Goal: Task Accomplishment & Management: Use online tool/utility

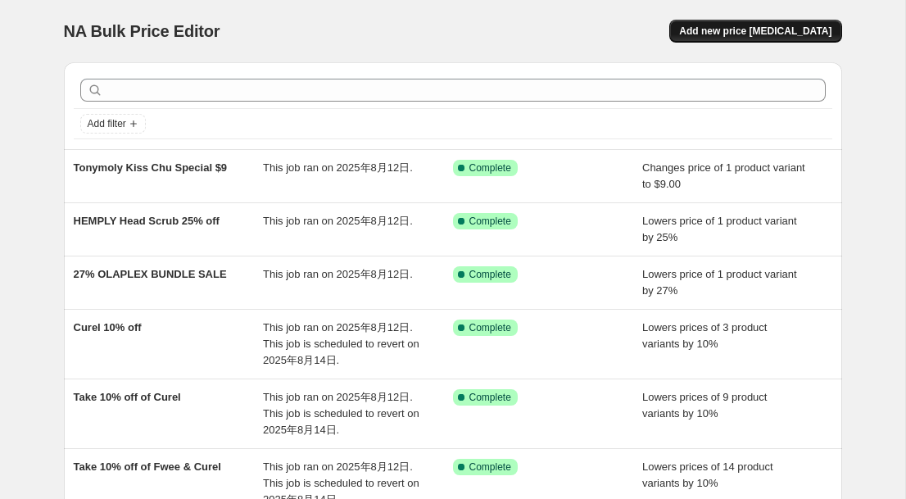
click at [778, 29] on span "Add new price [MEDICAL_DATA]" at bounding box center [755, 31] width 152 height 13
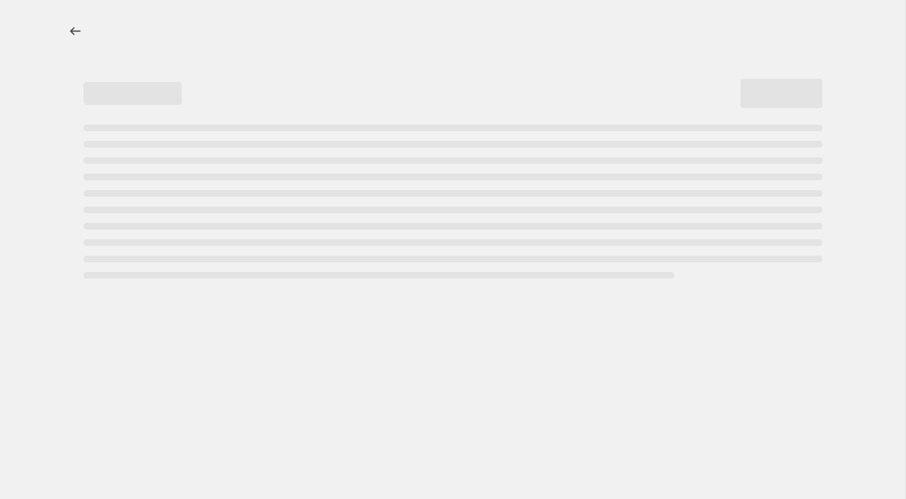
select select "percentage"
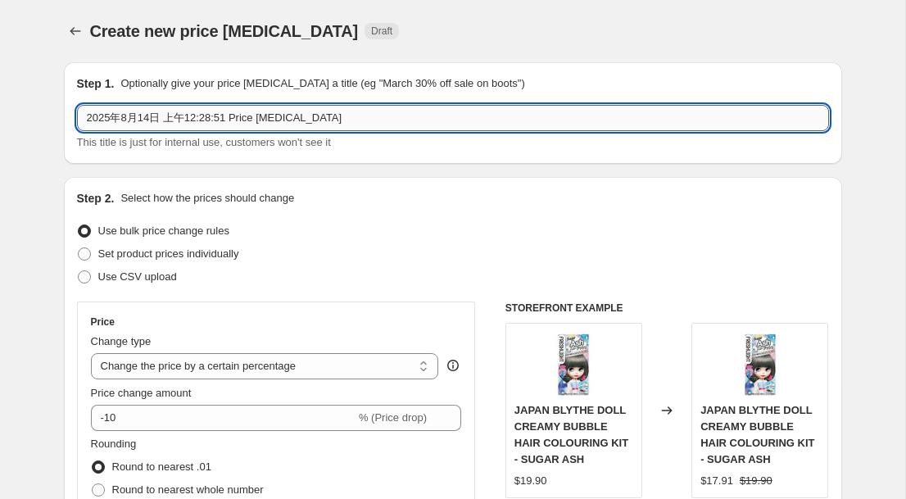
drag, startPoint x: 474, startPoint y: 116, endPoint x: 77, endPoint y: 116, distance: 396.5
click at [77, 116] on input "2025年8月14日 上午12:28:51 Price change job" at bounding box center [453, 118] width 752 height 26
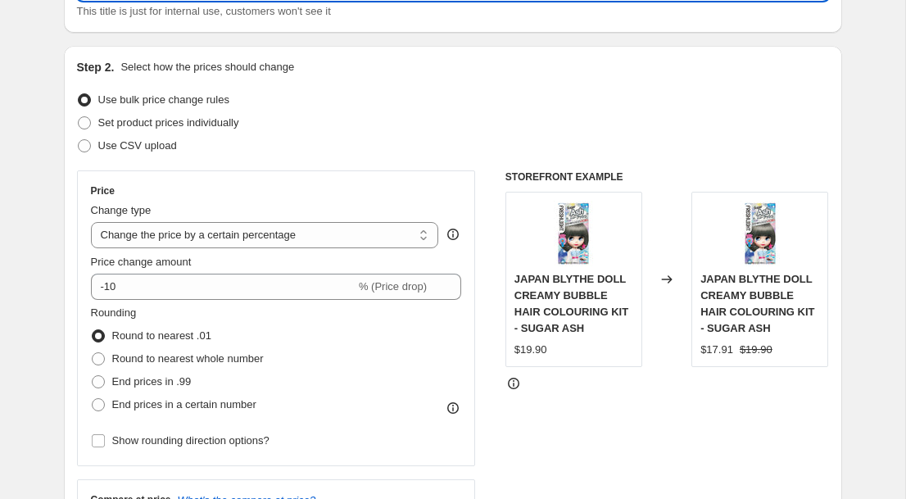
scroll to position [136, 0]
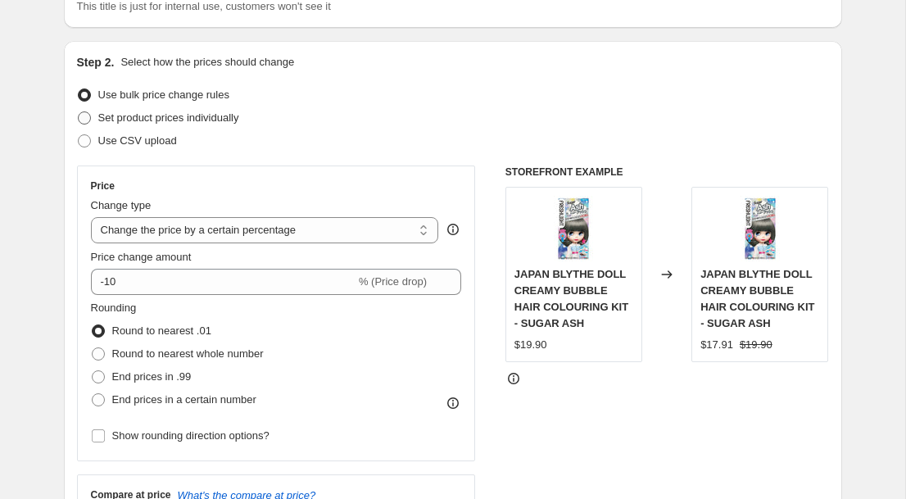
type input "Biore sunscreen Buy 2 get 1 free"
click at [85, 117] on span at bounding box center [84, 117] width 13 height 13
click at [79, 112] on input "Set product prices individually" at bounding box center [78, 111] width 1 height 1
radio input "true"
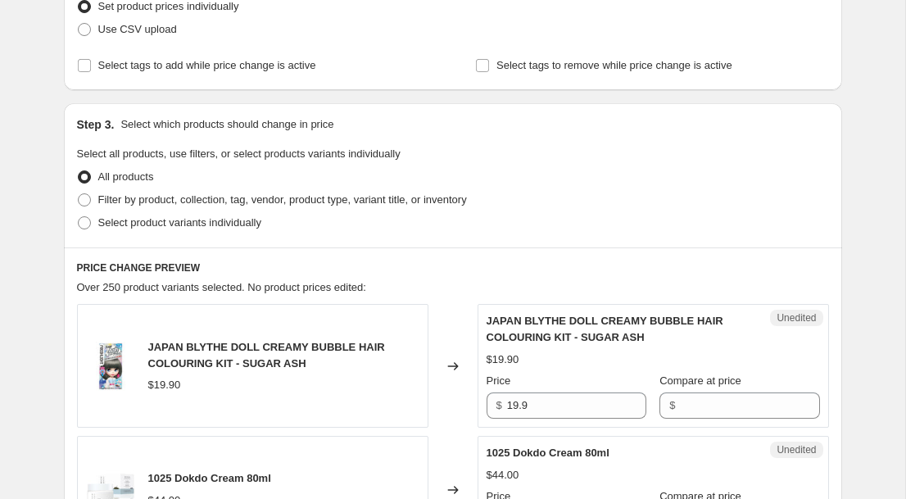
scroll to position [256, 0]
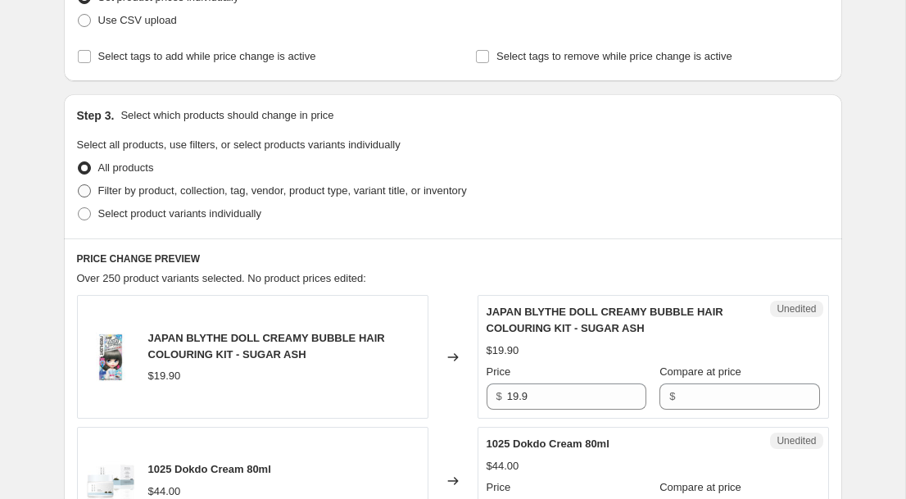
click at [88, 191] on span at bounding box center [84, 190] width 13 height 13
click at [79, 185] on input "Filter by product, collection, tag, vendor, product type, variant title, or inv…" at bounding box center [78, 184] width 1 height 1
radio input "true"
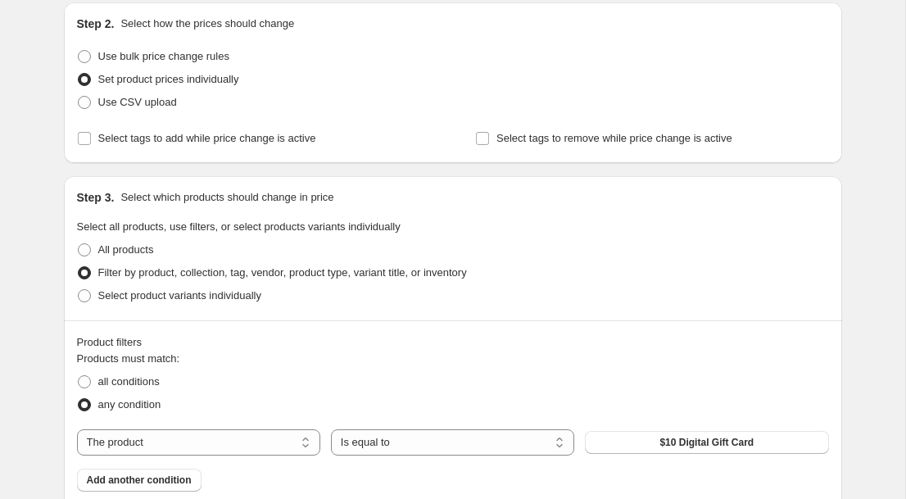
scroll to position [163, 0]
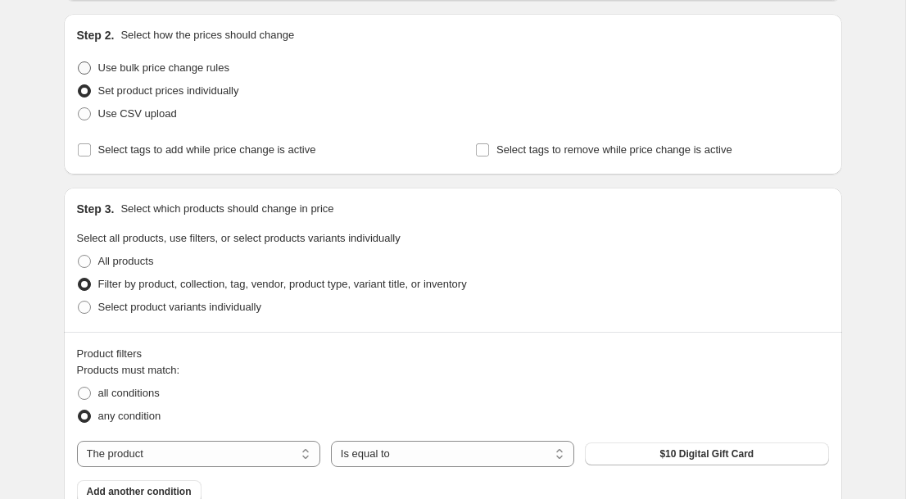
click at [86, 66] on span at bounding box center [84, 67] width 13 height 13
click at [79, 62] on input "Use bulk price change rules" at bounding box center [78, 61] width 1 height 1
radio input "true"
select select "percentage"
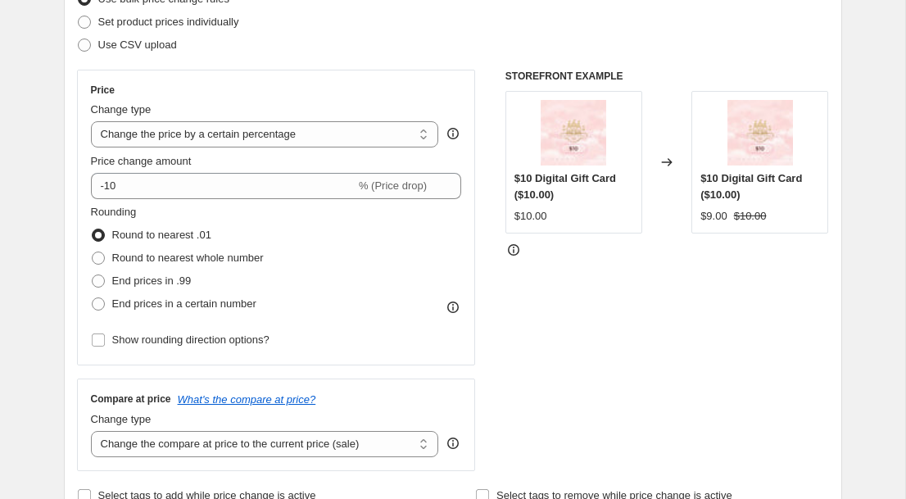
scroll to position [238, 0]
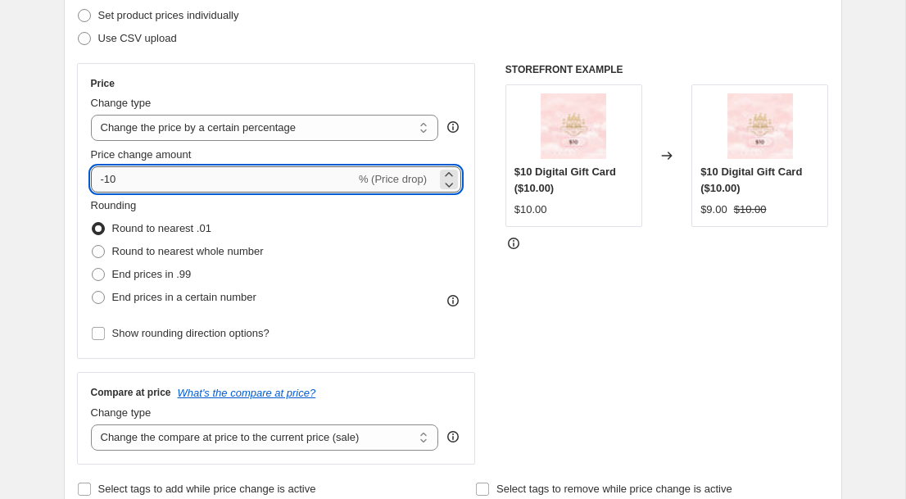
click at [202, 181] on input "-10" at bounding box center [223, 179] width 265 height 26
type input "-1"
type input "-33.33"
click at [530, 270] on div "STOREFRONT EXAMPLE $10 Digital Gift Card ($10.00) $10.00 Changed to $10 Digital…" at bounding box center [667, 263] width 324 height 401
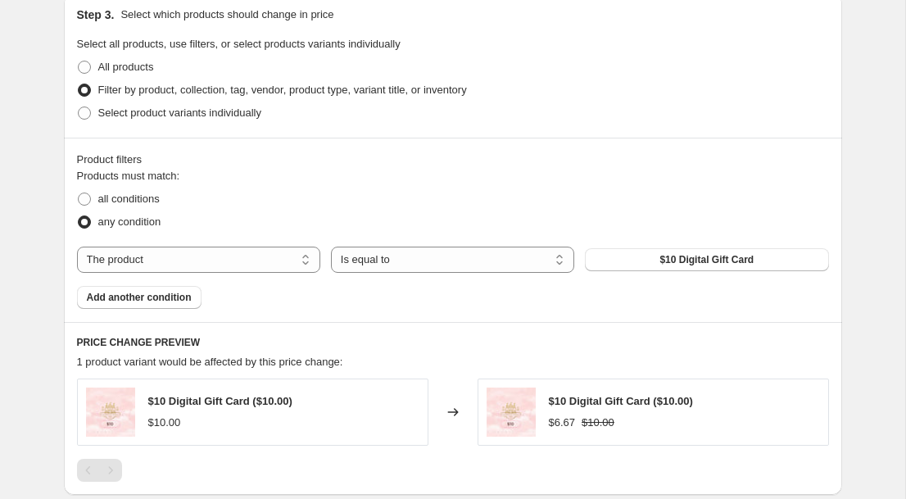
scroll to position [776, 0]
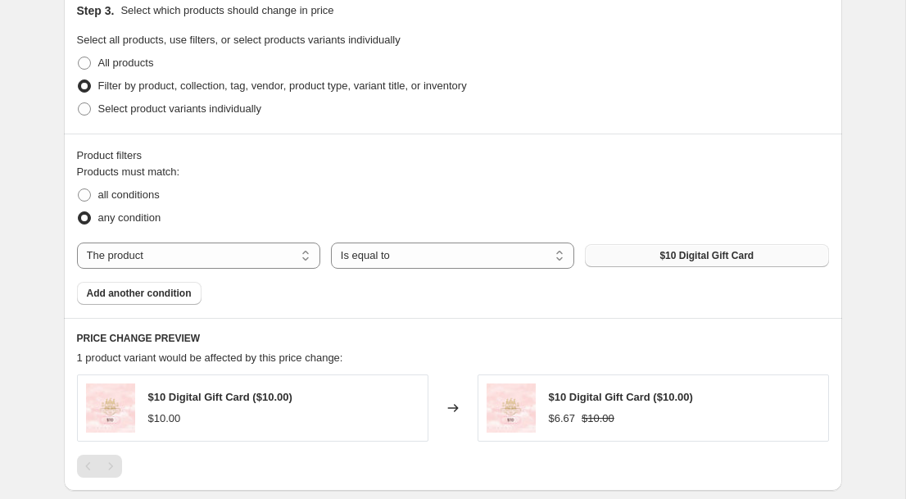
click at [674, 256] on span "$10 Digital Gift Card" at bounding box center [707, 255] width 94 height 13
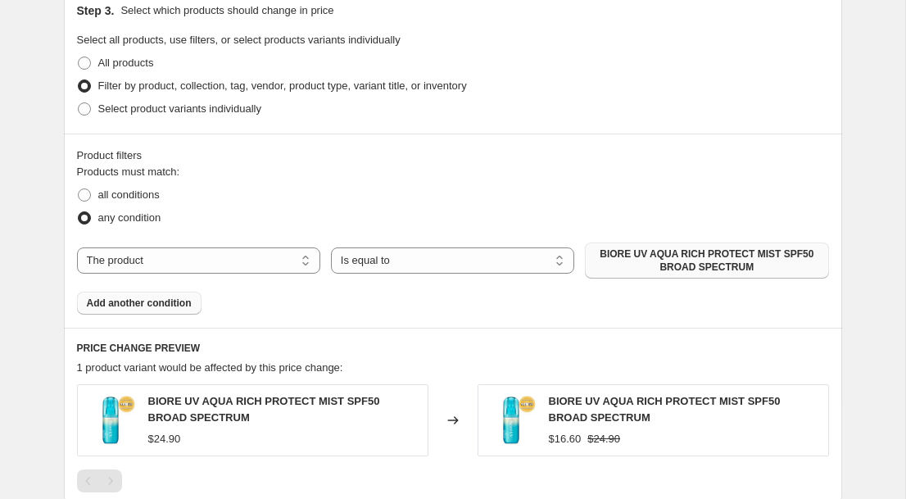
click at [175, 306] on span "Add another condition" at bounding box center [139, 303] width 105 height 13
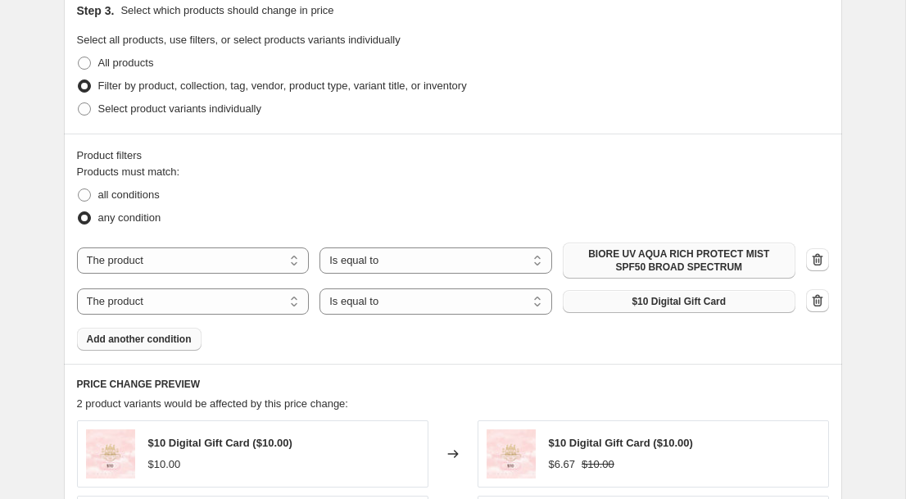
click at [605, 306] on button "$10 Digital Gift Card" at bounding box center [679, 301] width 233 height 23
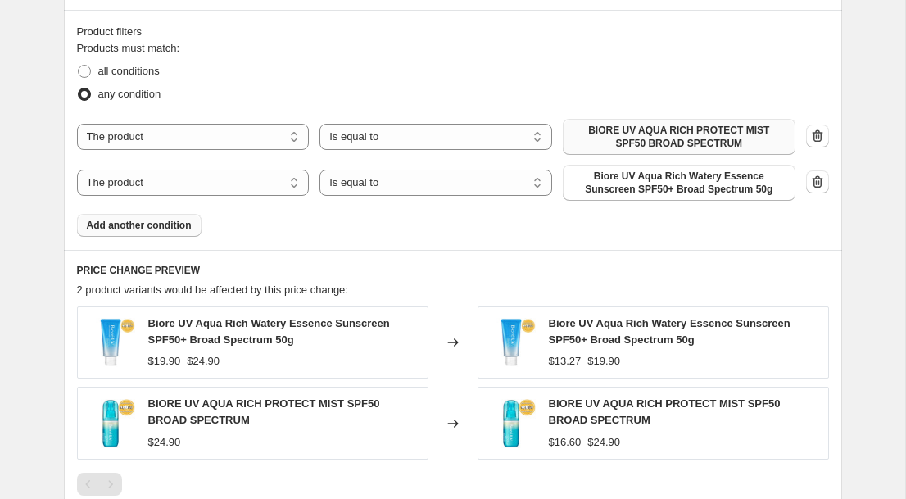
scroll to position [900, 0]
click at [121, 233] on button "Add another condition" at bounding box center [139, 224] width 125 height 23
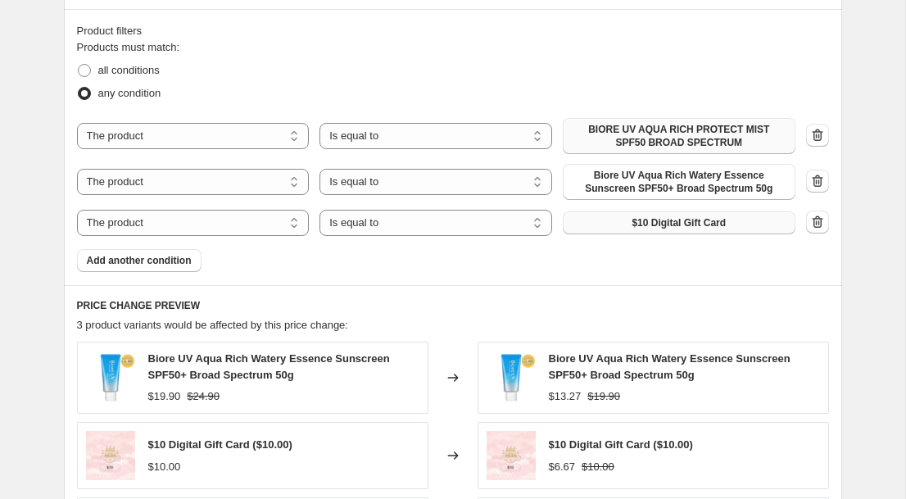
click at [596, 225] on button "$10 Digital Gift Card" at bounding box center [679, 222] width 233 height 23
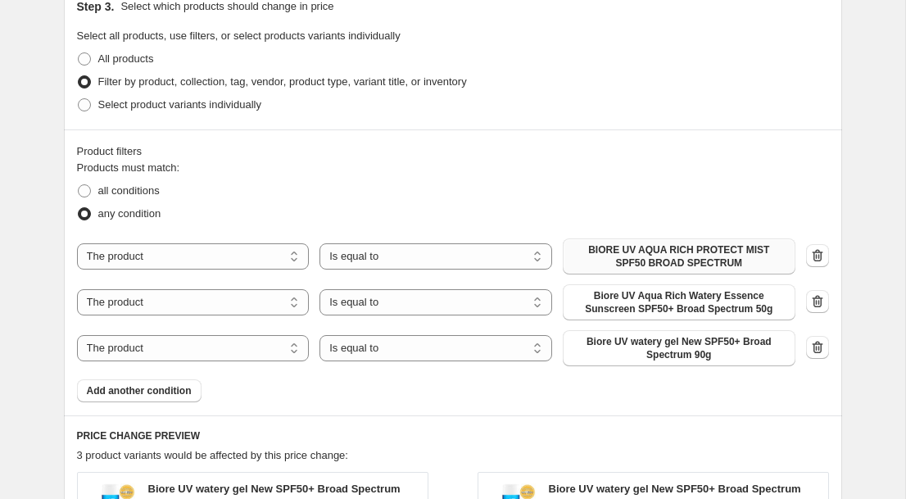
scroll to position [782, 0]
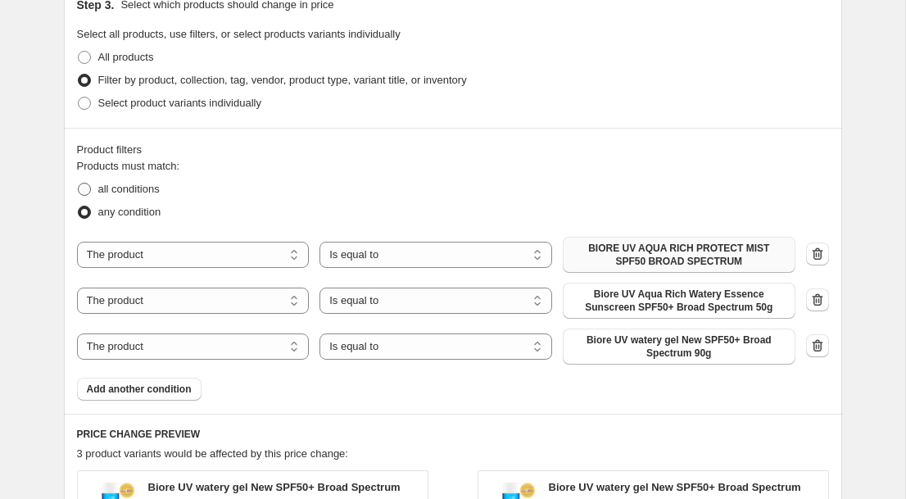
click at [86, 184] on span at bounding box center [84, 189] width 13 height 13
click at [79, 184] on input "all conditions" at bounding box center [78, 183] width 1 height 1
radio input "true"
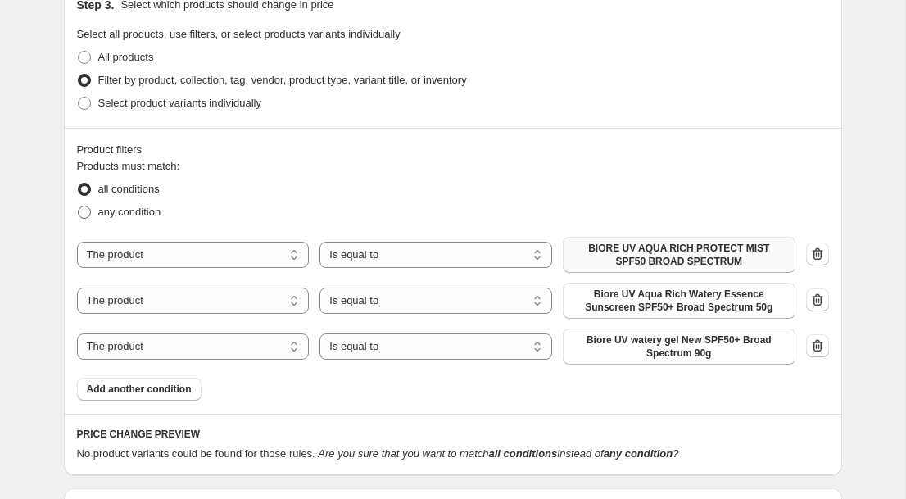
click at [86, 212] on span at bounding box center [84, 212] width 13 height 13
click at [79, 206] on input "any condition" at bounding box center [78, 206] width 1 height 1
radio input "true"
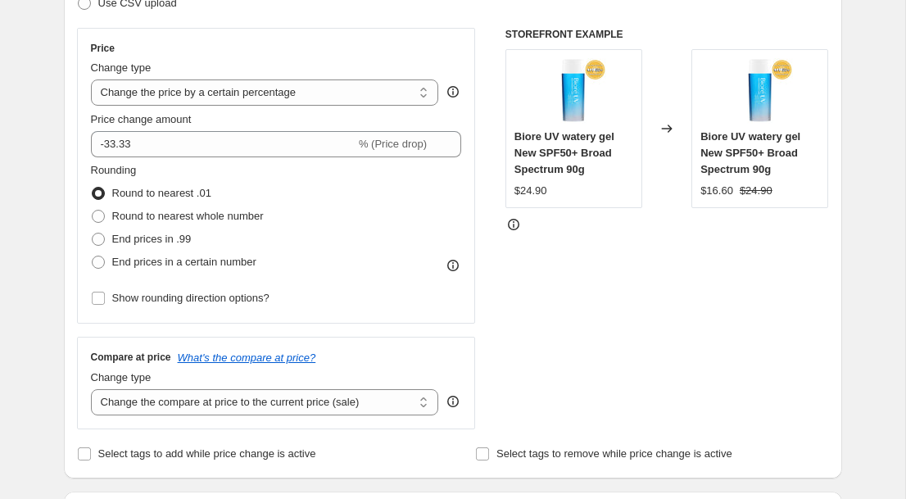
scroll to position [278, 0]
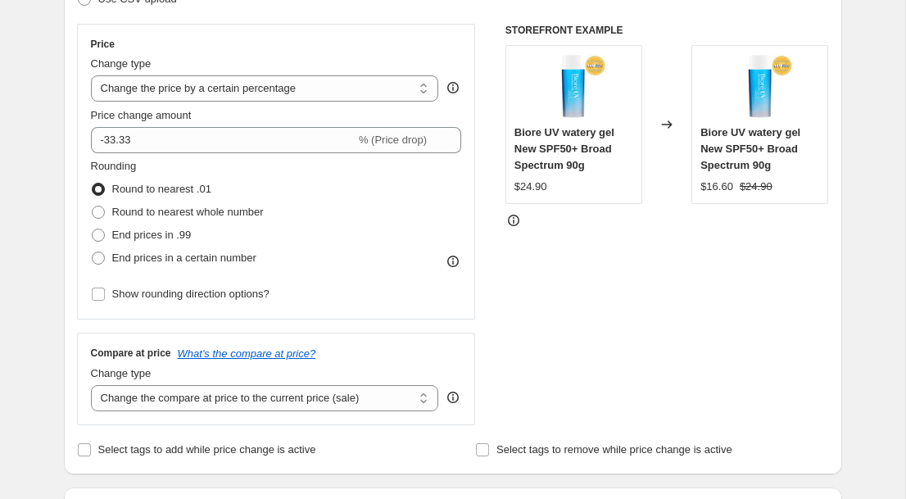
click at [452, 84] on icon at bounding box center [453, 87] width 16 height 16
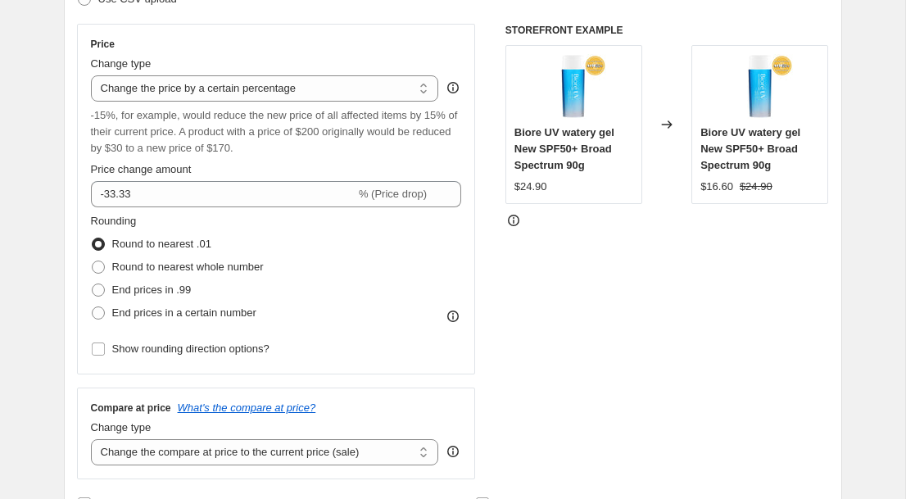
click at [455, 85] on icon at bounding box center [453, 87] width 16 height 16
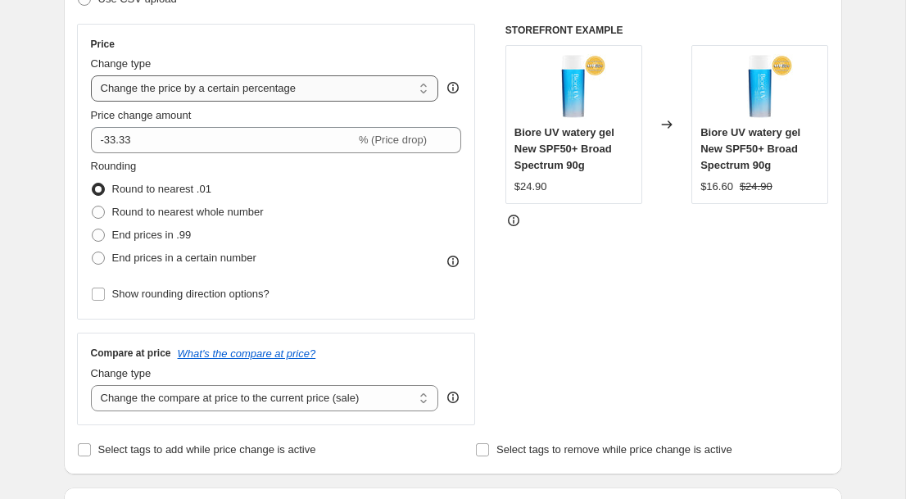
click at [293, 89] on select "Change the price to a certain amount Change the price by a certain amount Chang…" at bounding box center [265, 88] width 348 height 26
select select "bcap"
type input "-12.00"
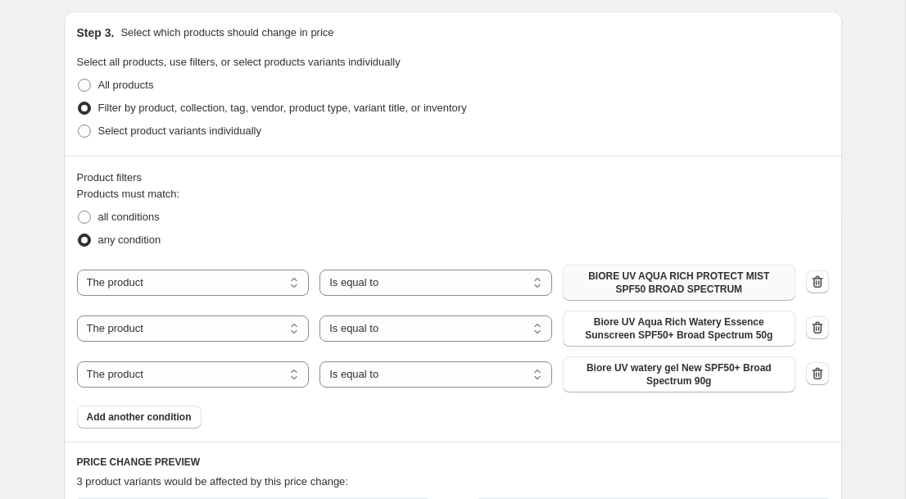
scroll to position [770, 0]
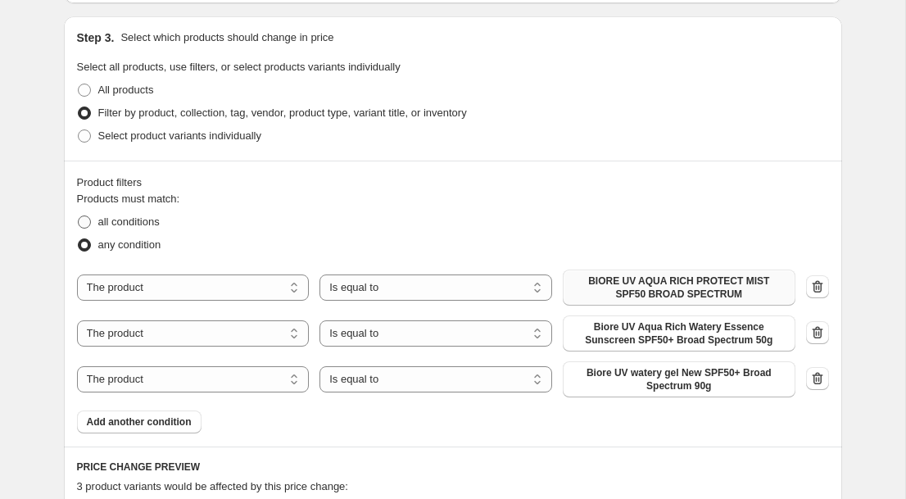
click at [82, 219] on span at bounding box center [84, 221] width 13 height 13
click at [79, 216] on input "all conditions" at bounding box center [78, 215] width 1 height 1
radio input "true"
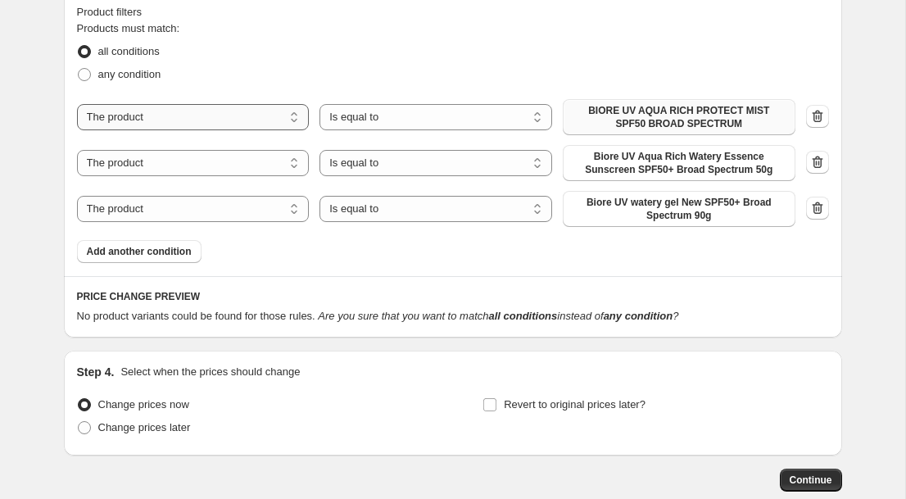
scroll to position [943, 0]
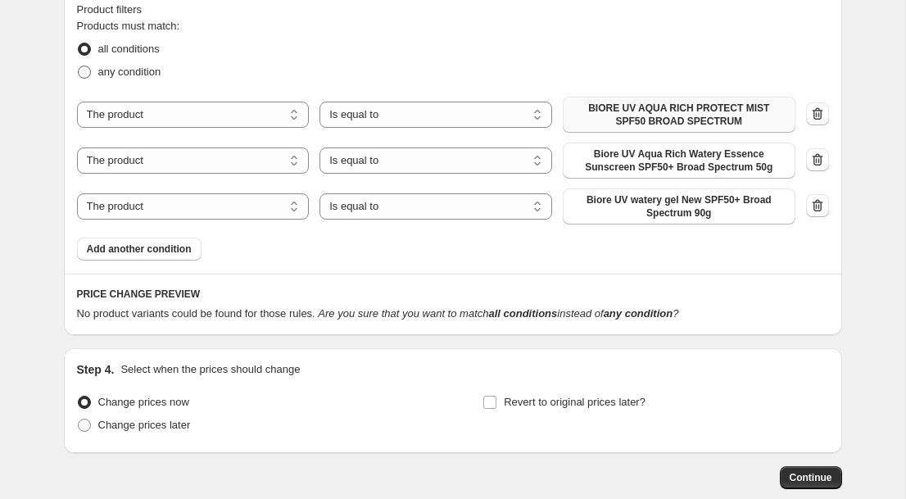
click at [84, 69] on span at bounding box center [84, 72] width 13 height 13
click at [79, 66] on input "any condition" at bounding box center [78, 66] width 1 height 1
radio input "true"
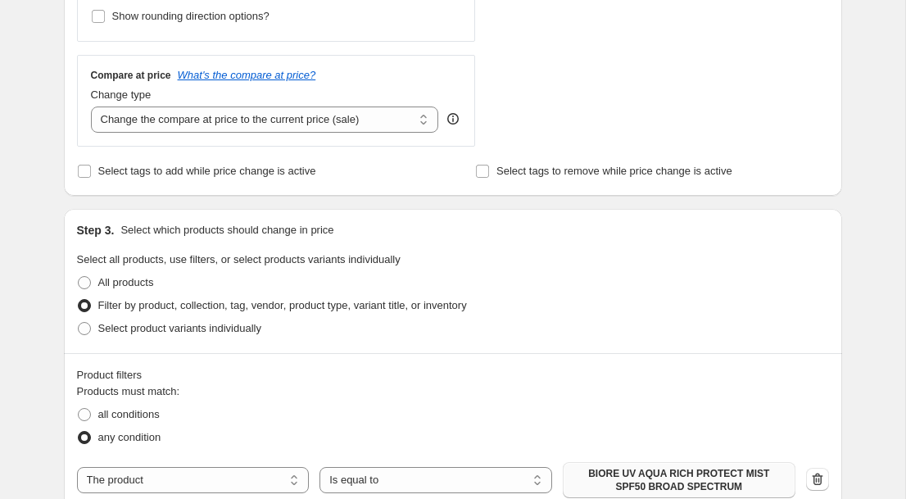
scroll to position [543, 0]
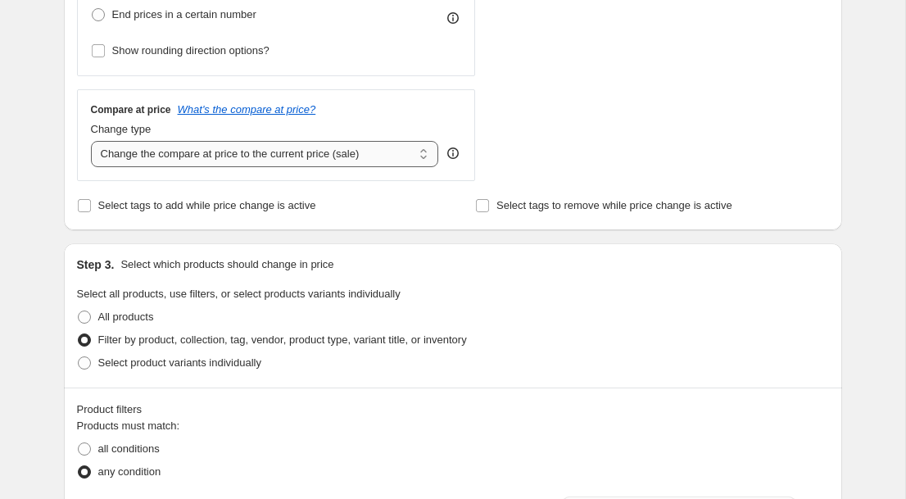
click at [409, 156] on select "Change the compare at price to the current price (sale) Change the compare at p…" at bounding box center [265, 154] width 348 height 26
select select "bp"
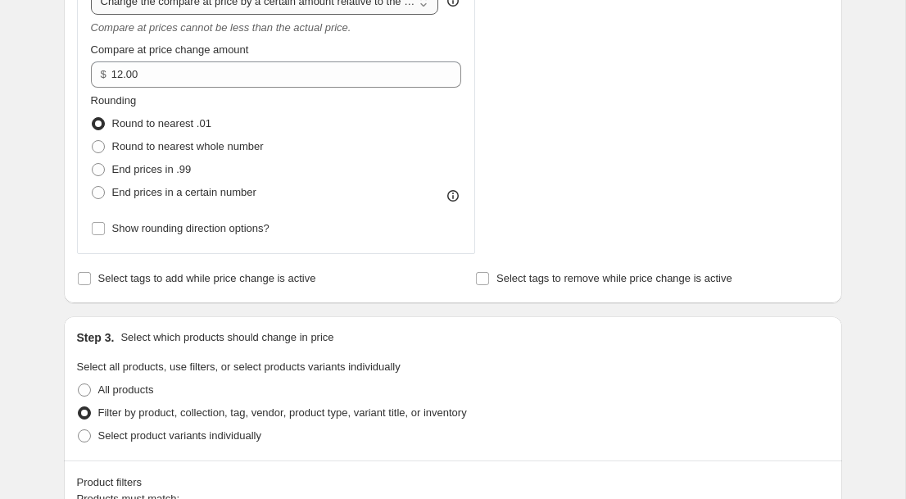
scroll to position [694, 0]
click at [437, 83] on div "$ 12.00" at bounding box center [276, 76] width 371 height 26
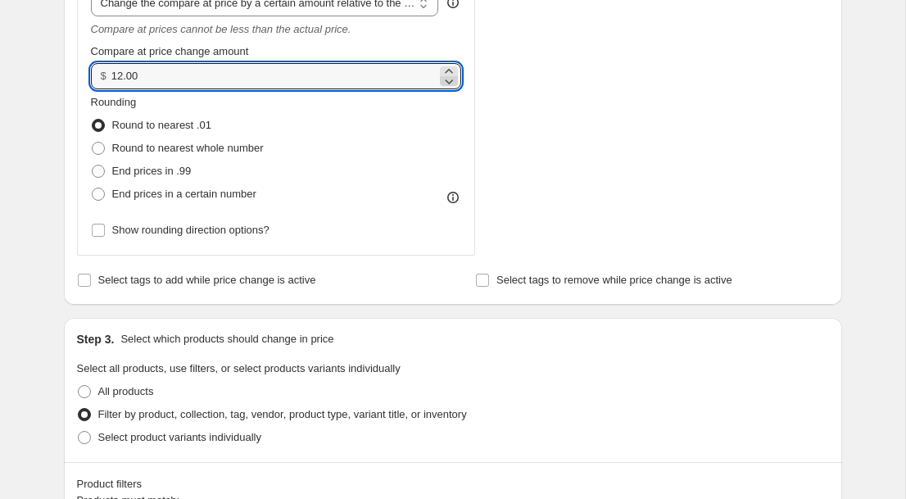
click at [451, 80] on icon at bounding box center [450, 81] width 8 height 5
type input "11.99"
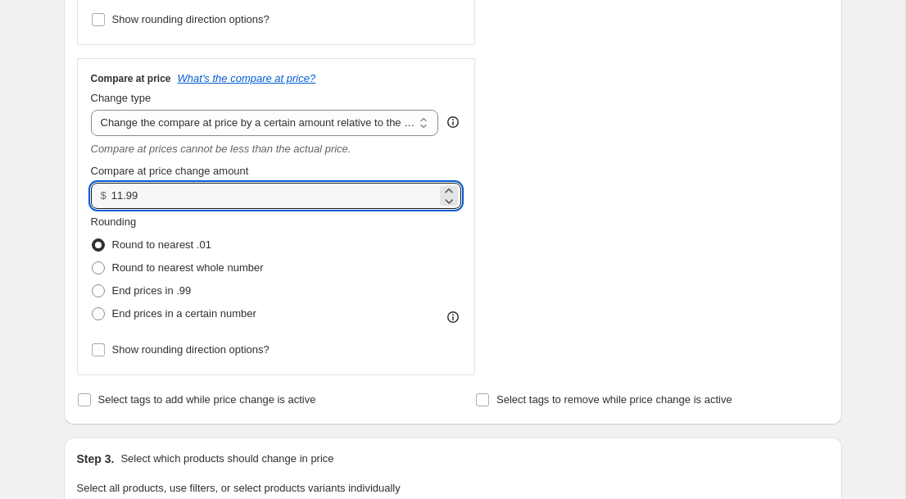
scroll to position [569, 0]
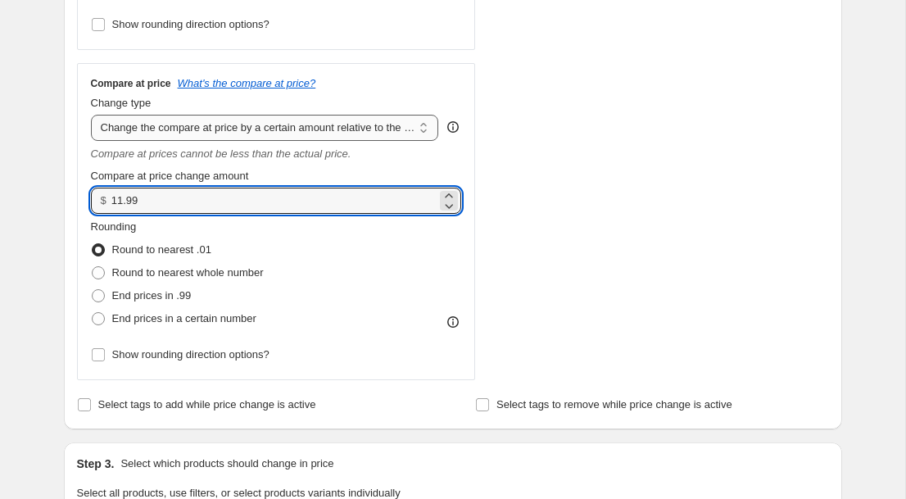
click at [419, 130] on select "Change the compare at price to the current price (sale) Change the compare at p…" at bounding box center [265, 128] width 348 height 26
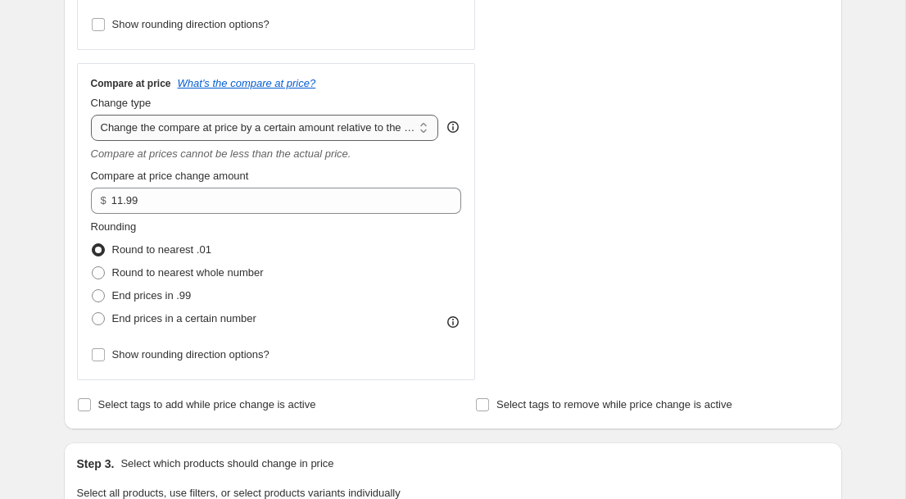
select select "pp"
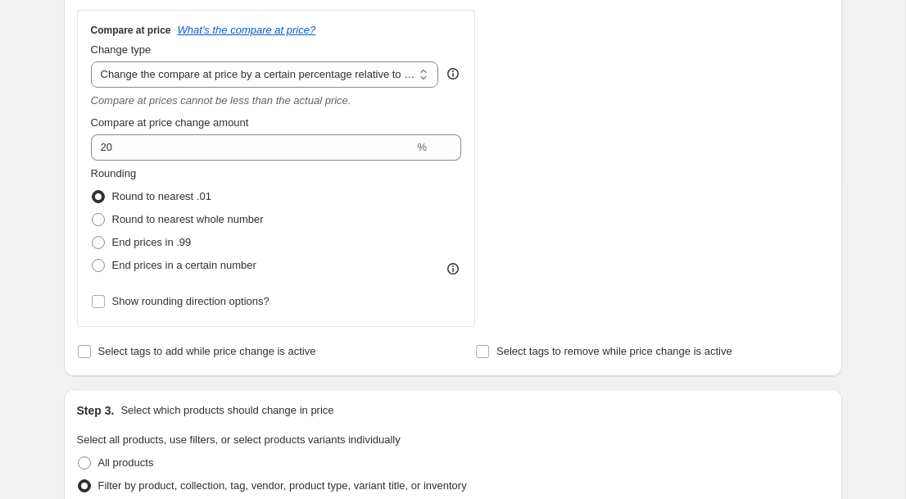
scroll to position [622, 0]
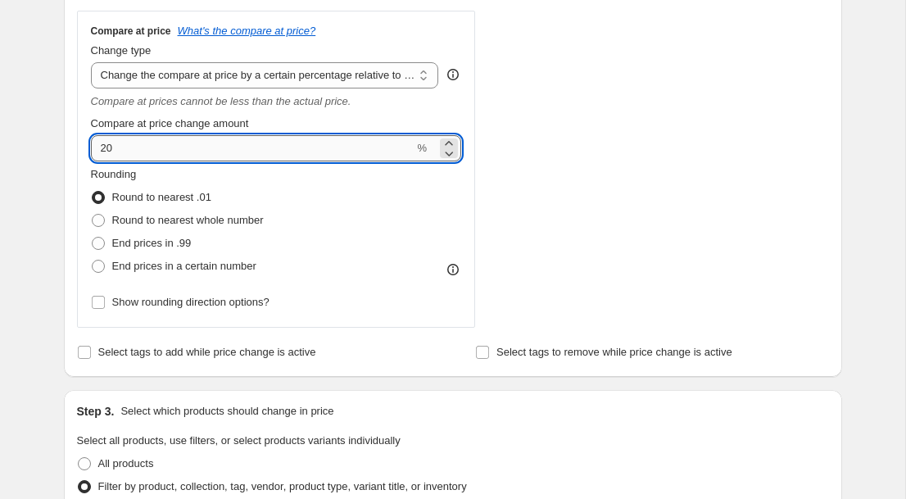
click at [247, 149] on input "20" at bounding box center [253, 148] width 324 height 26
type input "2"
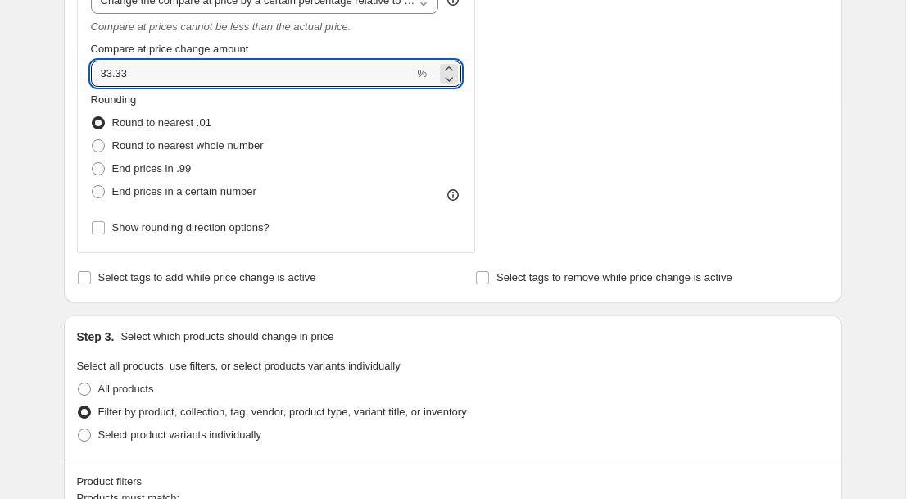
scroll to position [688, 0]
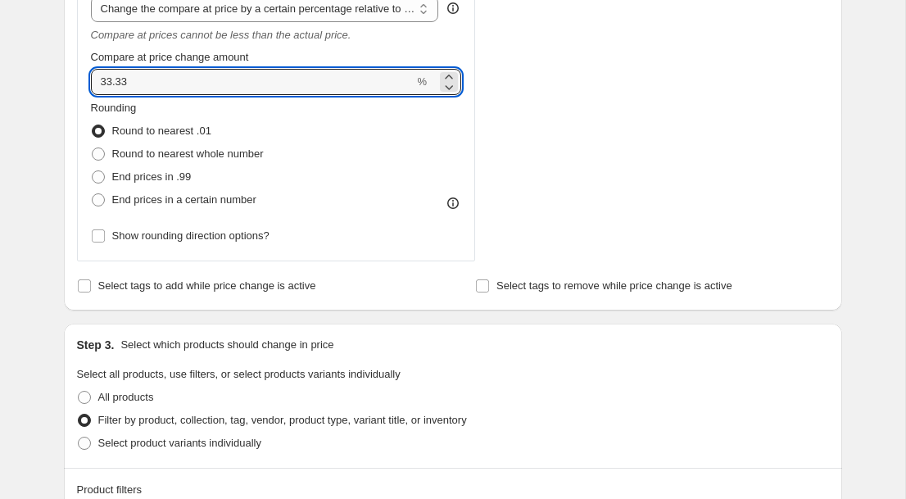
type input "33.33"
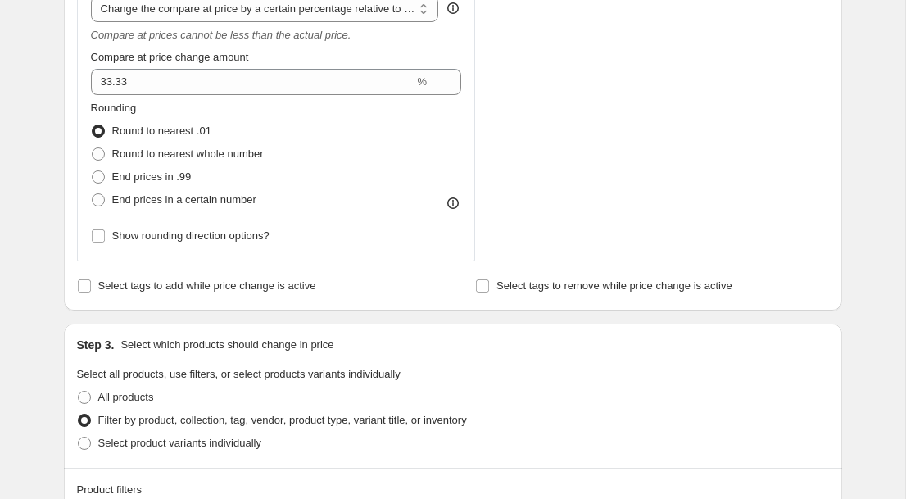
click at [399, 146] on div "Rounding Round to nearest .01 Round to nearest whole number End prices in .99 E…" at bounding box center [276, 155] width 371 height 111
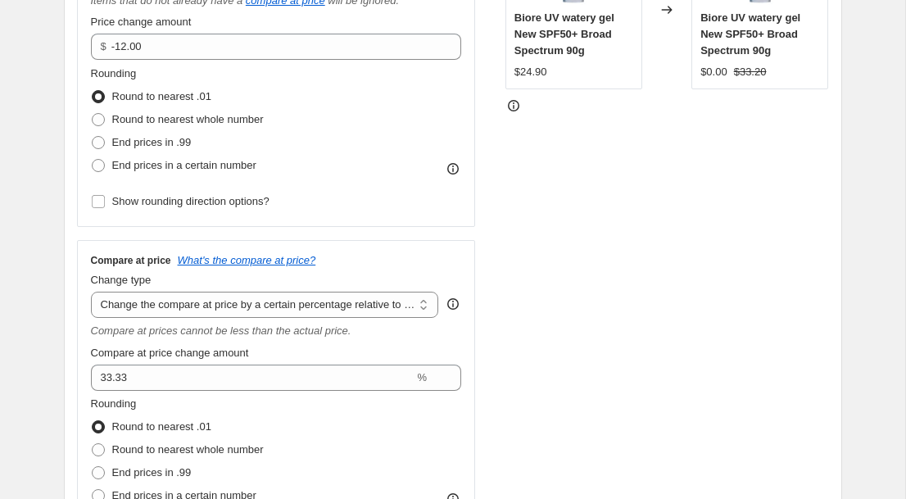
scroll to position [383, 0]
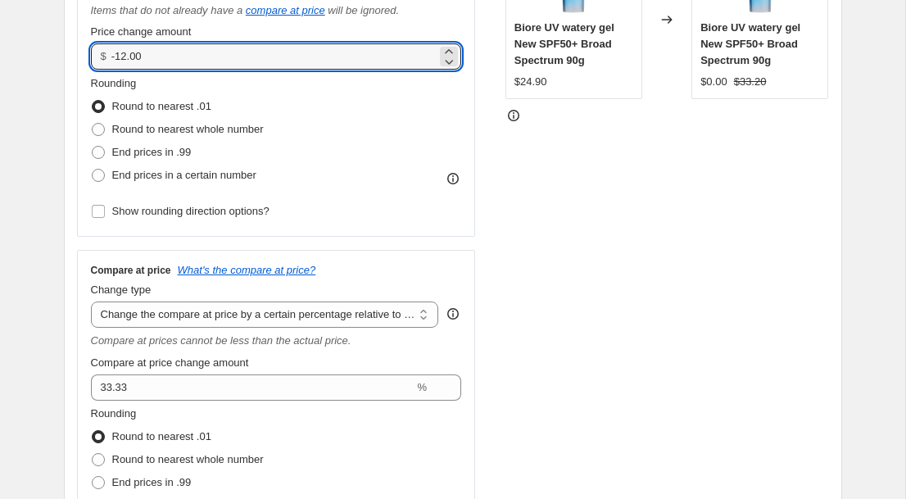
drag, startPoint x: 350, startPoint y: 54, endPoint x: 86, endPoint y: 53, distance: 263.8
click at [86, 53] on div "Price Change type Change the price to a certain amount Change the price by a ce…" at bounding box center [276, 78] width 399 height 318
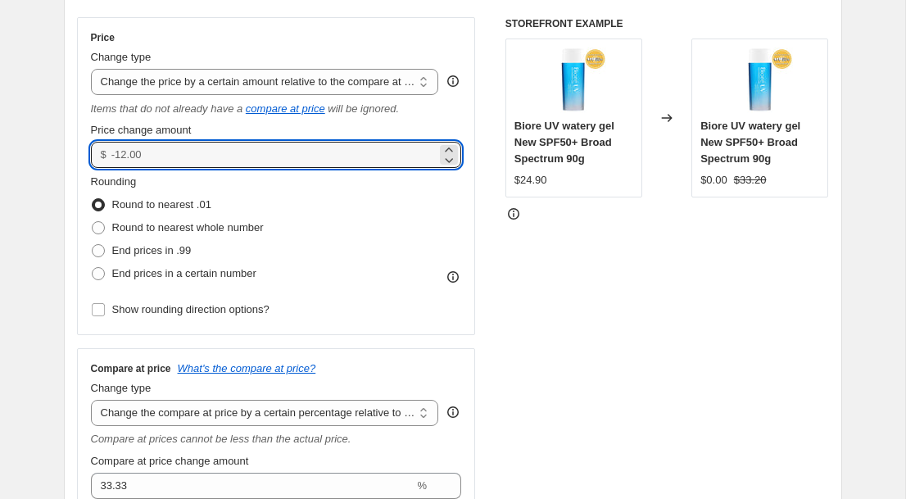
scroll to position [282, 0]
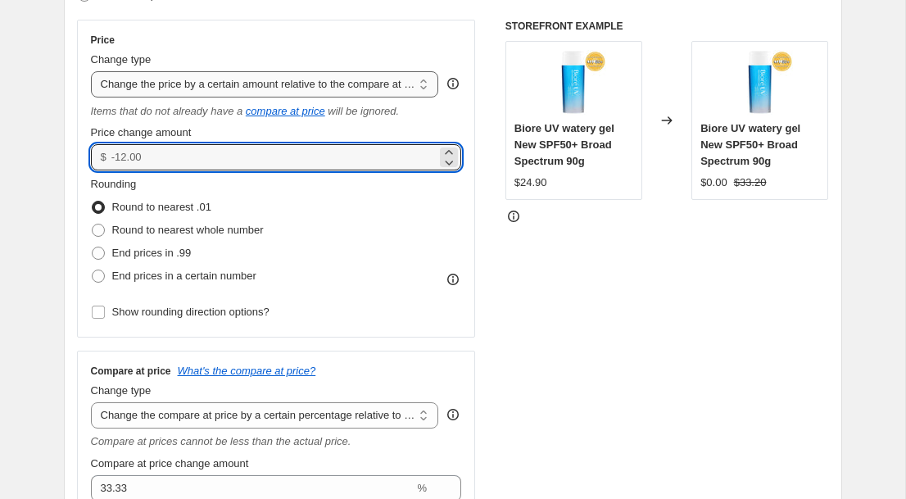
type input "0.00"
click at [419, 84] on select "Change the price to a certain amount Change the price by a certain amount Chang…" at bounding box center [265, 84] width 348 height 26
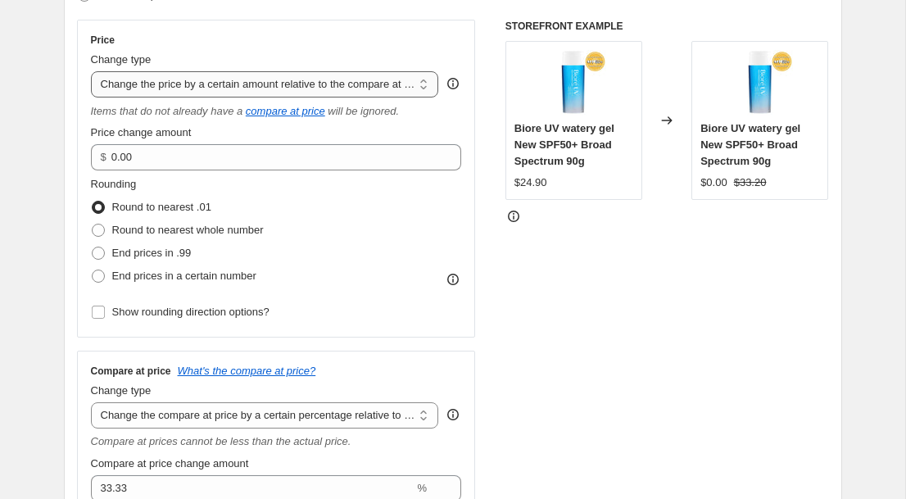
select select "ecap"
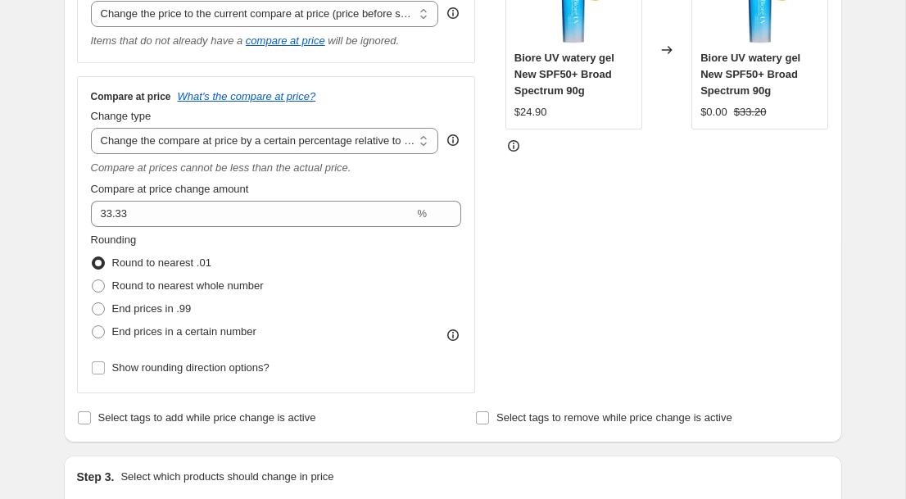
scroll to position [324, 0]
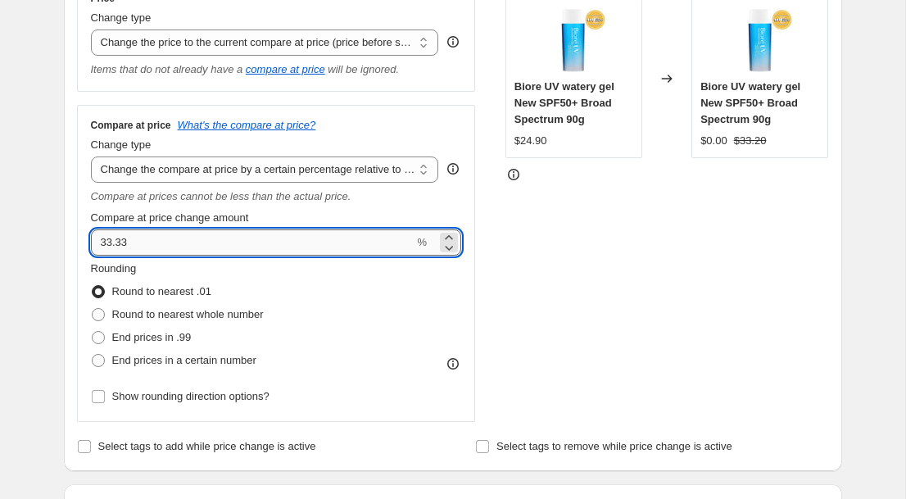
click at [239, 244] on input "33.33" at bounding box center [253, 242] width 324 height 26
type input "3"
type input "0"
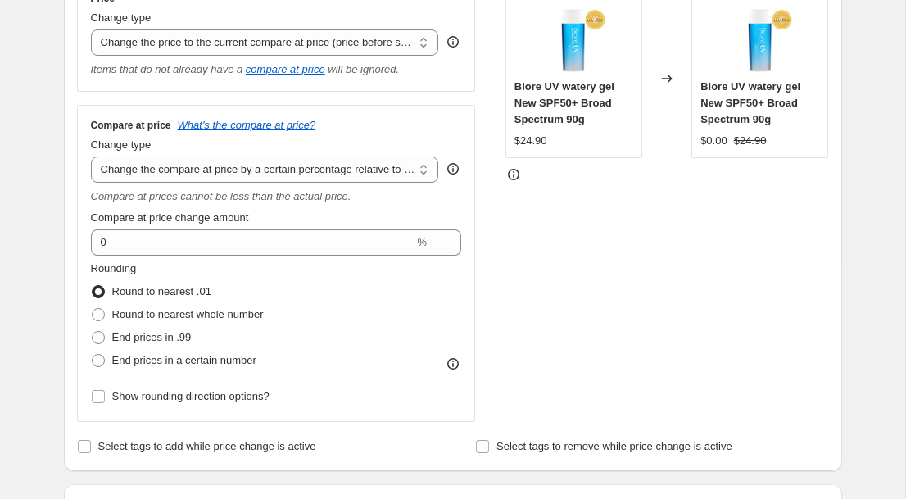
click at [358, 281] on div "Rounding Round to nearest .01 Round to nearest whole number End prices in .99 E…" at bounding box center [276, 316] width 371 height 111
click at [437, 202] on div "Compare at prices cannot be less than the actual price." at bounding box center [276, 196] width 371 height 16
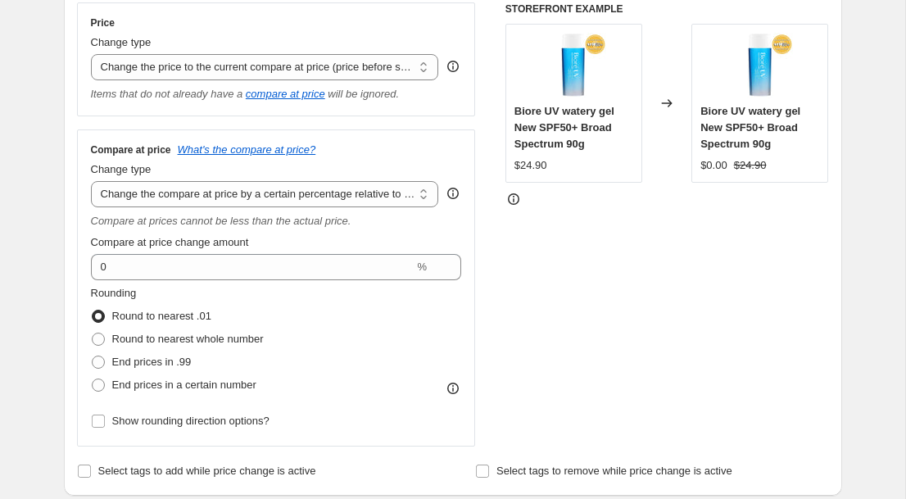
scroll to position [188, 0]
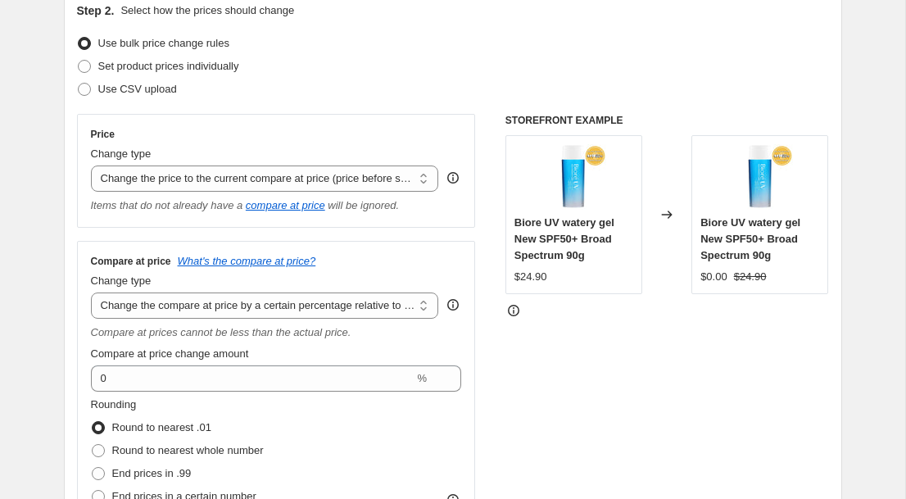
click at [343, 111] on div "Step 2. Select how the prices should change Use bulk price change rules Set pro…" at bounding box center [453, 298] width 752 height 592
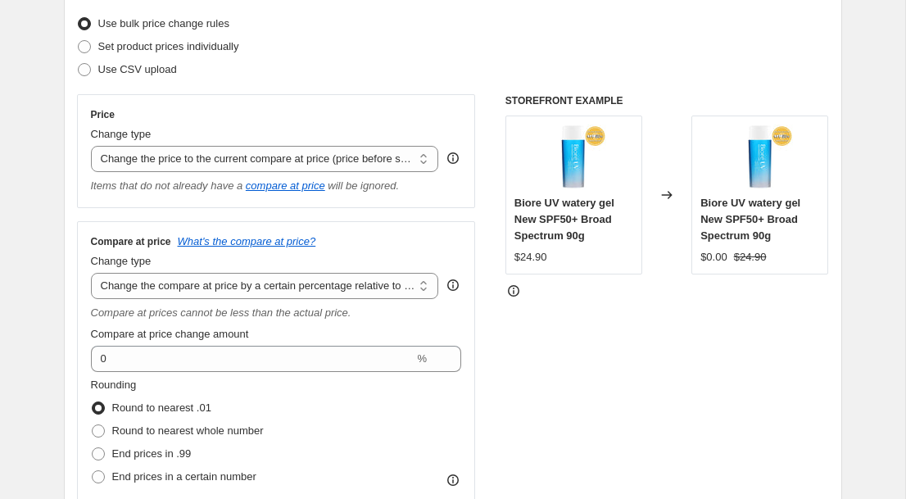
scroll to position [205, 0]
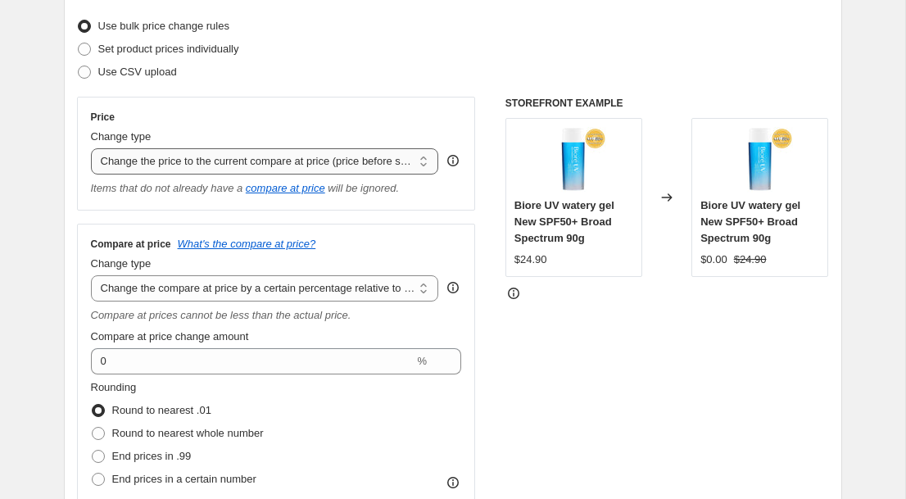
click at [423, 161] on select "Change the price to a certain amount Change the price by a certain amount Chang…" at bounding box center [265, 161] width 348 height 26
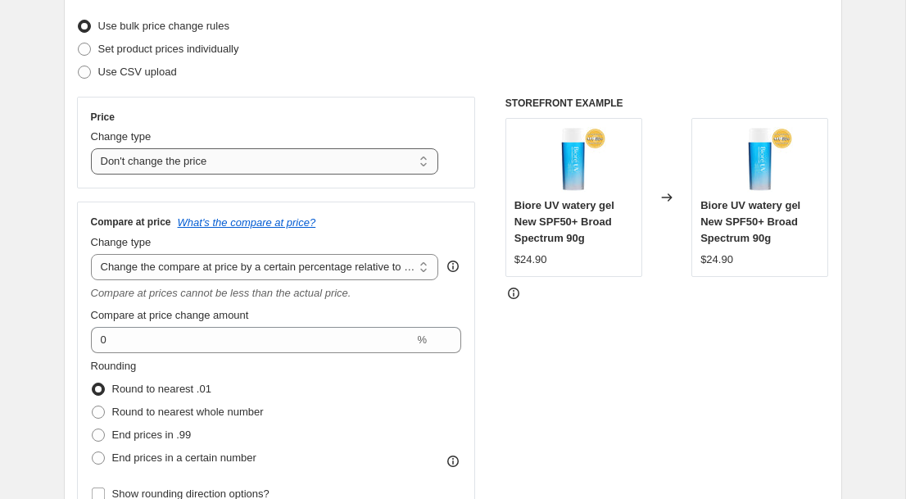
click at [421, 155] on select "Change the price to a certain amount Change the price by a certain amount Chang…" at bounding box center [265, 161] width 348 height 26
click at [330, 161] on select "Change the price to a certain amount Change the price by a certain amount Chang…" at bounding box center [265, 161] width 348 height 26
select select "to"
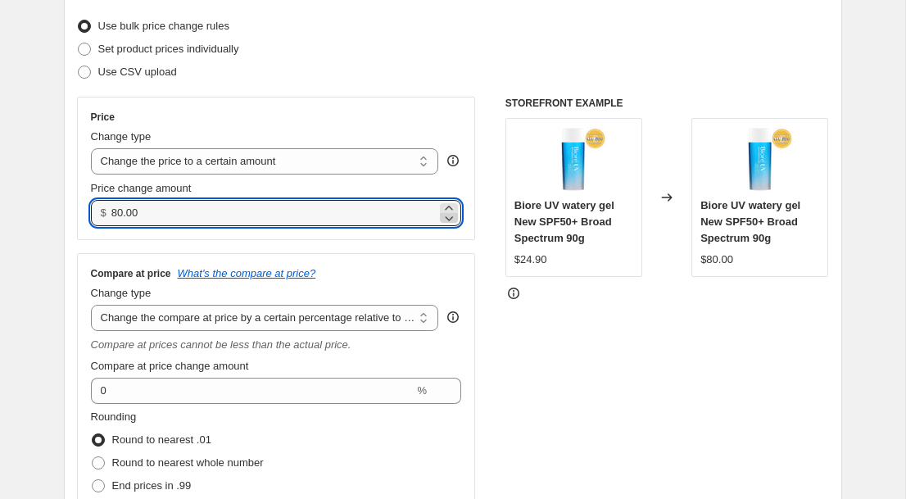
click at [450, 219] on icon at bounding box center [450, 218] width 8 height 5
drag, startPoint x: 111, startPoint y: 212, endPoint x: 96, endPoint y: 212, distance: 15.6
click at [96, 212] on div "$ 79.99" at bounding box center [276, 213] width 371 height 26
click at [416, 267] on div "Compare at price What's the compare at price?" at bounding box center [276, 273] width 371 height 13
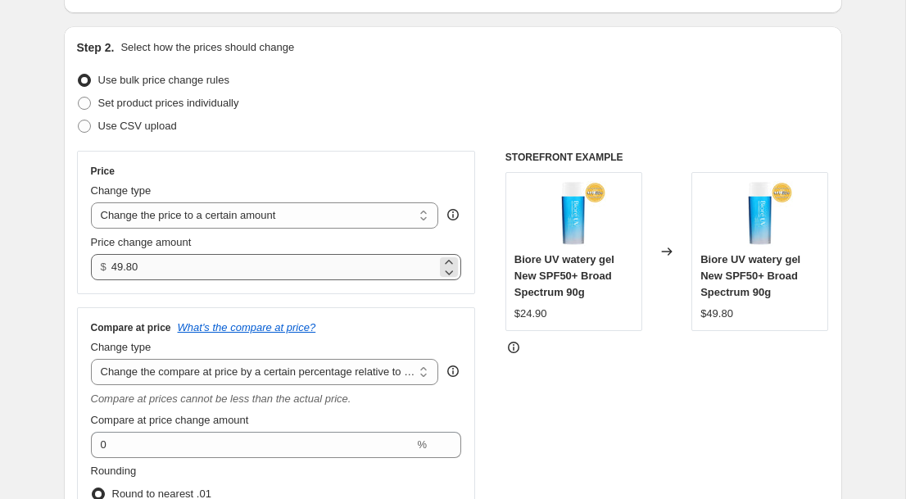
scroll to position [152, 0]
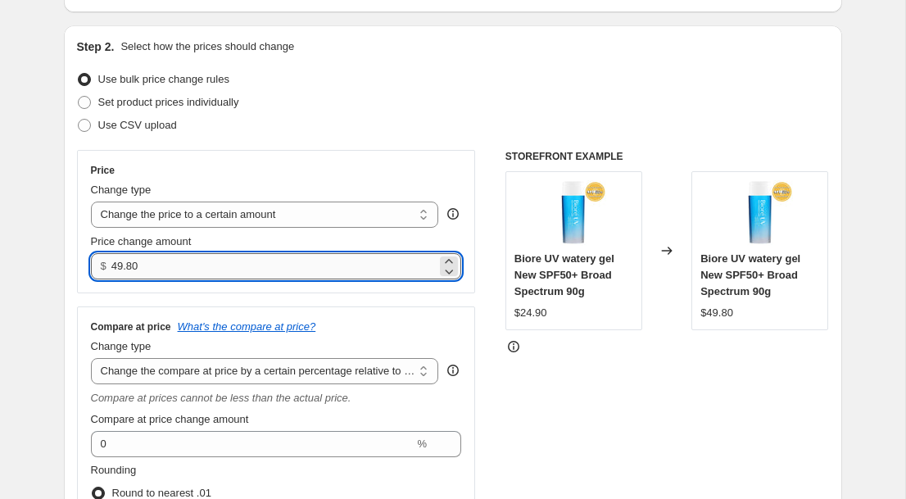
click at [323, 270] on input "49.80" at bounding box center [273, 266] width 325 height 26
drag, startPoint x: 318, startPoint y: 270, endPoint x: 102, endPoint y: 271, distance: 215.5
click at [102, 271] on div "$ 49.75" at bounding box center [276, 266] width 371 height 26
type input "49.8"
drag, startPoint x: 196, startPoint y: 266, endPoint x: 80, endPoint y: 268, distance: 115.5
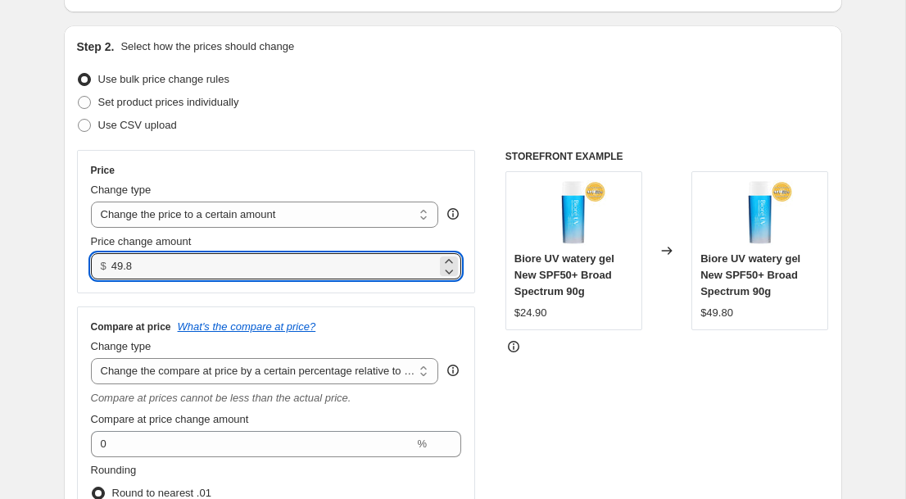
click at [80, 268] on div "Price Change type Change the price to a certain amount Change the price by a ce…" at bounding box center [276, 221] width 399 height 143
type input "0.00"
click at [380, 218] on select "Change the price to a certain amount Change the price by a certain amount Chang…" at bounding box center [265, 215] width 348 height 26
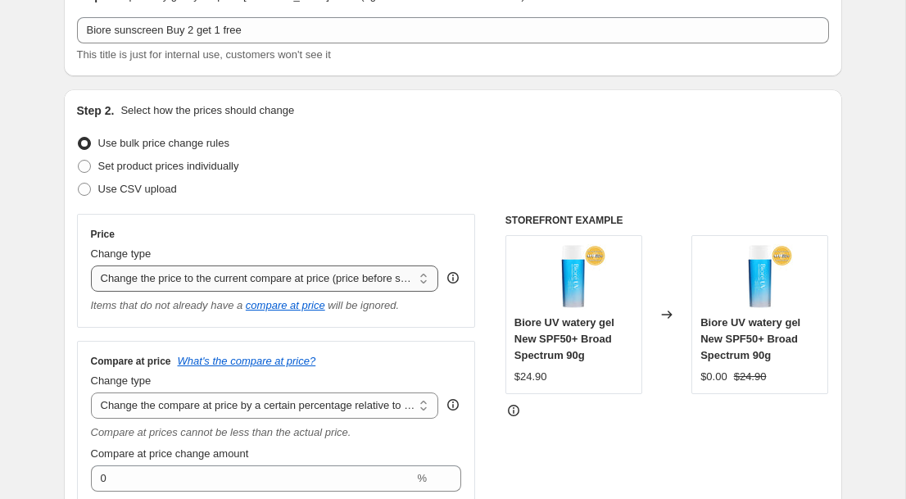
scroll to position [109, 0]
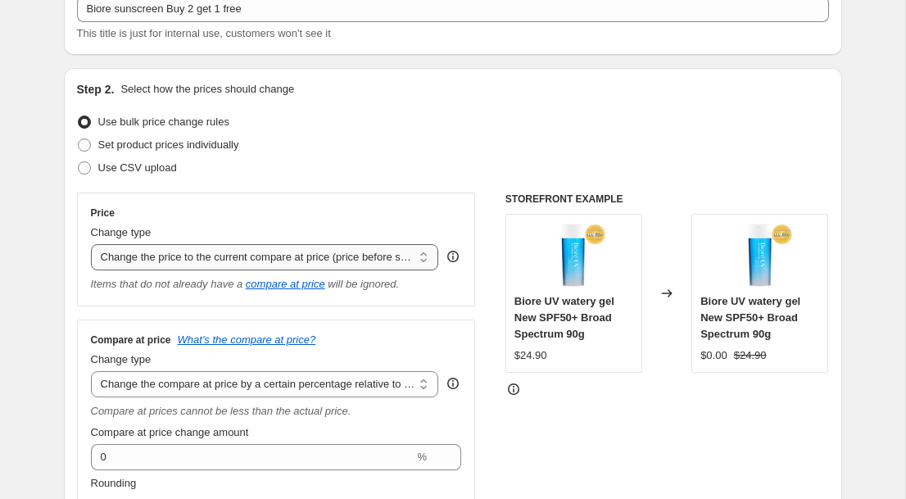
click at [424, 260] on select "Change the price to a certain amount Change the price by a certain amount Chang…" at bounding box center [265, 257] width 348 height 26
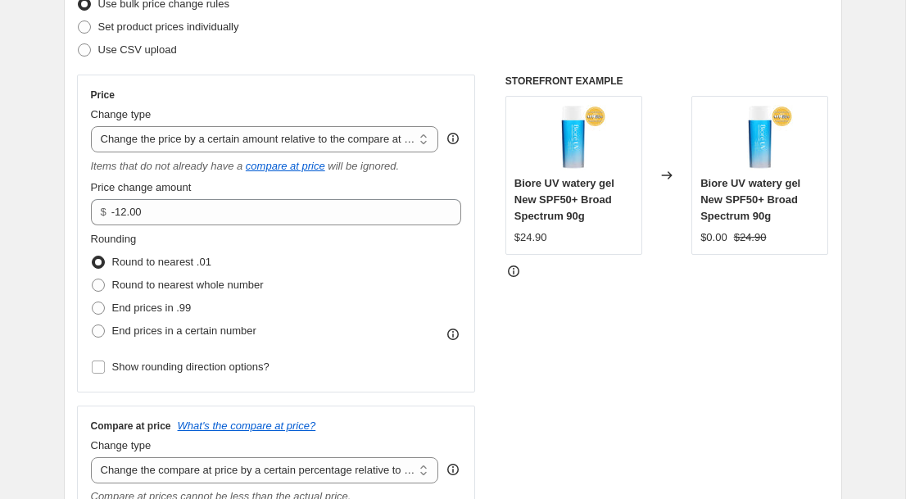
scroll to position [212, 0]
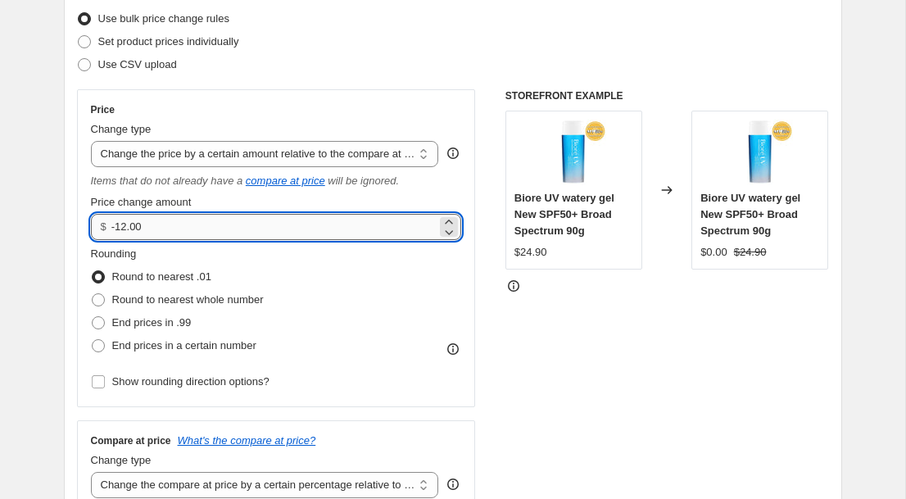
click at [195, 230] on input "-12.00" at bounding box center [273, 227] width 325 height 26
click at [419, 156] on select "Change the price to a certain amount Change the price by a certain amount Chang…" at bounding box center [265, 154] width 348 height 26
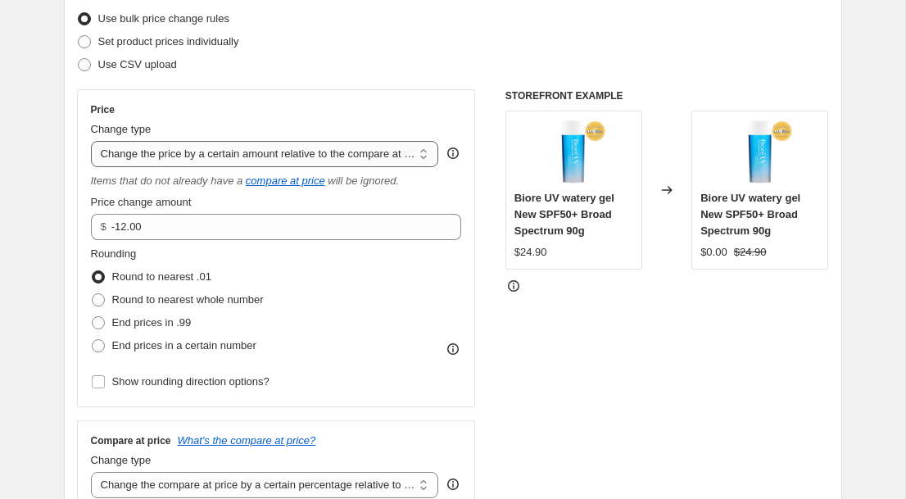
select select "ecap"
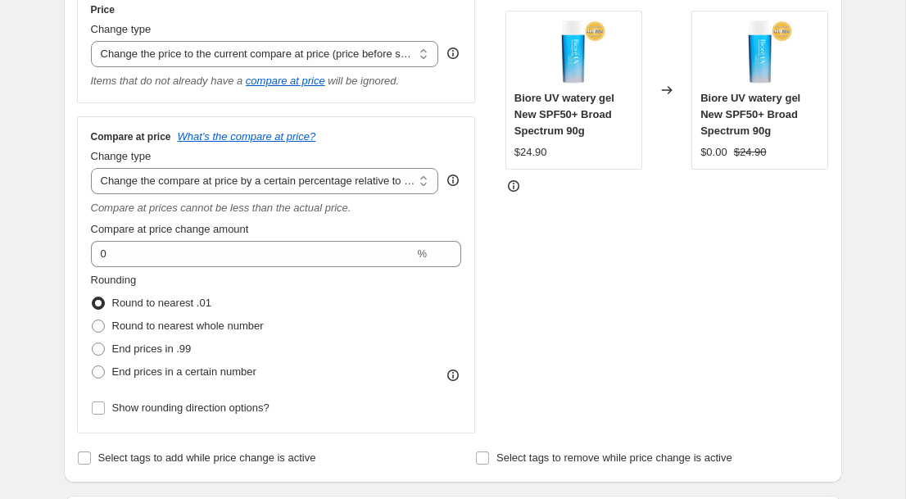
scroll to position [313, 0]
click at [423, 179] on select "Change the compare at price to the current price (sale) Change the compare at p…" at bounding box center [265, 180] width 348 height 26
select select "by"
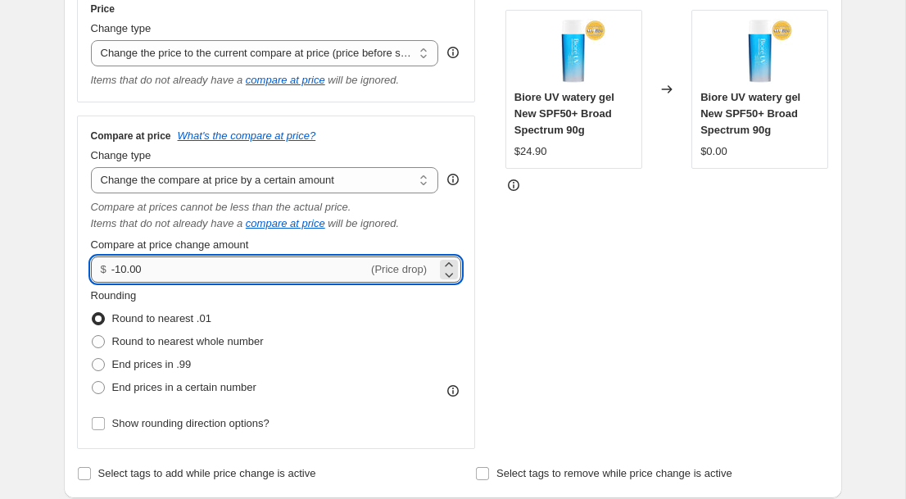
click at [182, 272] on input "-10.00" at bounding box center [239, 269] width 256 height 26
type input "-1"
type input "-24.90"
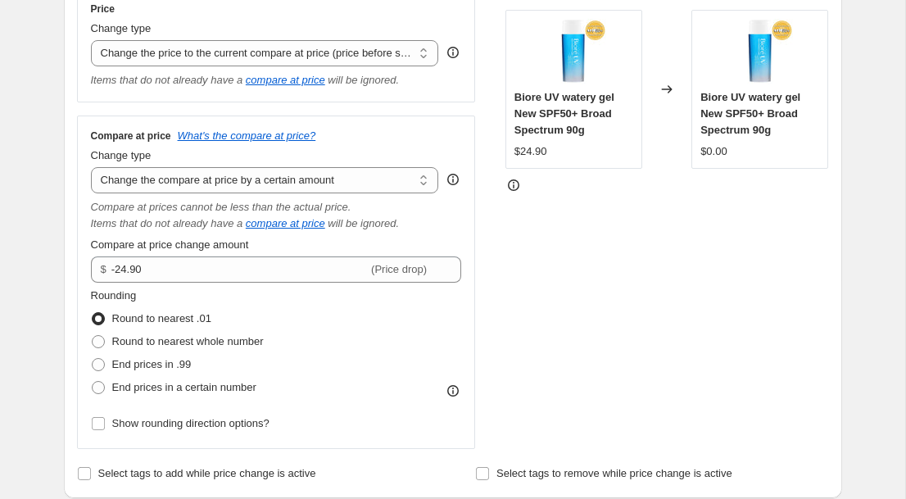
click at [376, 314] on div "Rounding Round to nearest .01 Round to nearest whole number End prices in .99 E…" at bounding box center [276, 343] width 371 height 111
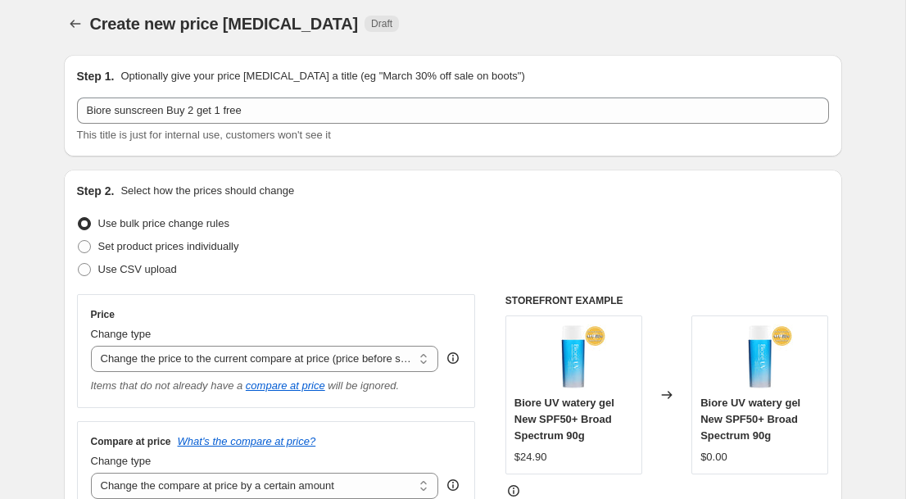
scroll to position [0, 0]
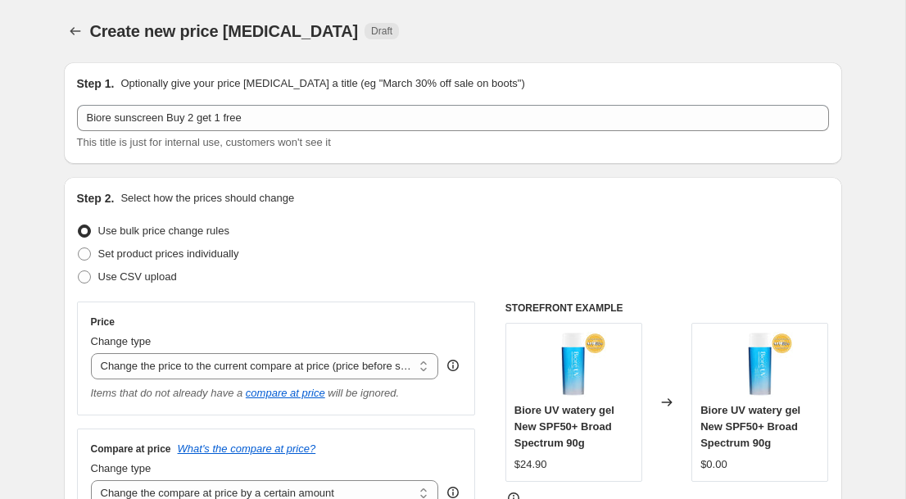
click at [619, 7] on div "Create new price change job. This page is ready Create new price change job Dra…" at bounding box center [453, 31] width 778 height 62
click at [578, 30] on div "Create new price change job Draft" at bounding box center [352, 31] width 524 height 23
click at [598, 149] on div "This title is just for internal use, customers won't see it" at bounding box center [453, 142] width 752 height 16
click at [586, 2] on div "Create new price change job. This page is ready Create new price change job Dra…" at bounding box center [453, 31] width 778 height 62
click at [406, 20] on div "Create new price change job Draft" at bounding box center [352, 31] width 524 height 23
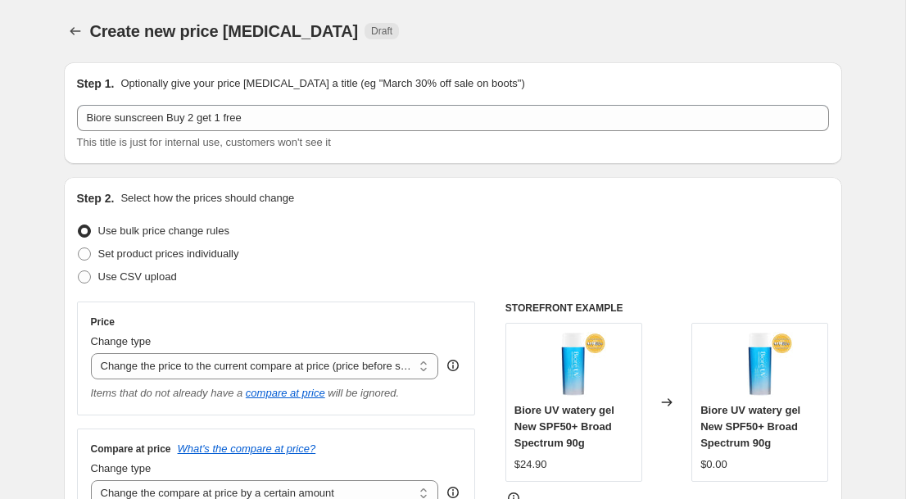
click at [632, 66] on div "Step 1. Optionally give your price change job a title (eg "March 30% off sale o…" at bounding box center [453, 113] width 778 height 102
click at [581, 80] on div "Step 1. Optionally give your price change job a title (eg "March 30% off sale o…" at bounding box center [453, 83] width 752 height 16
click at [69, 35] on icon "Price change jobs" at bounding box center [75, 31] width 16 height 16
